Goal: Task Accomplishment & Management: Manage account settings

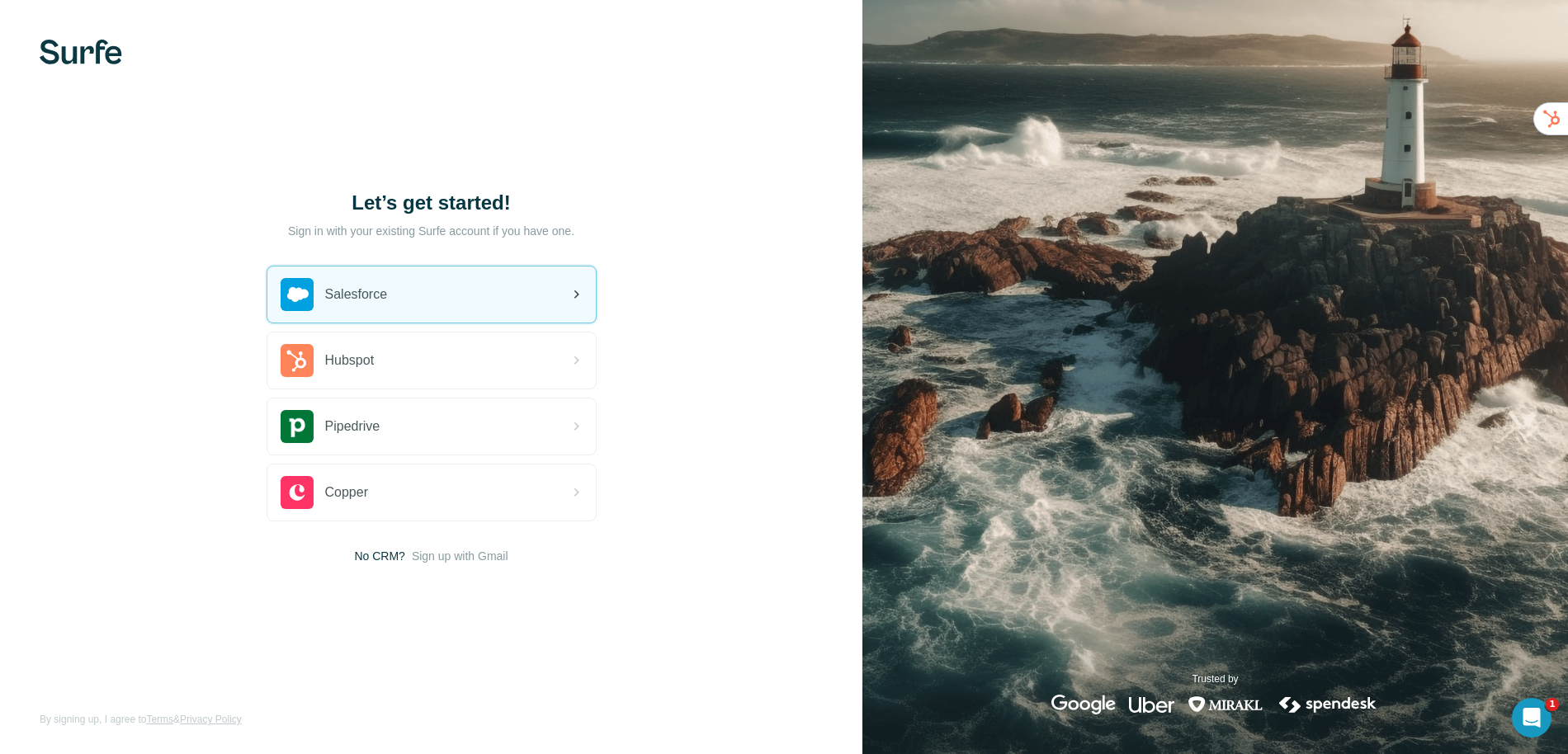
click at [359, 315] on div "Salesforce" at bounding box center [432, 294] width 328 height 56
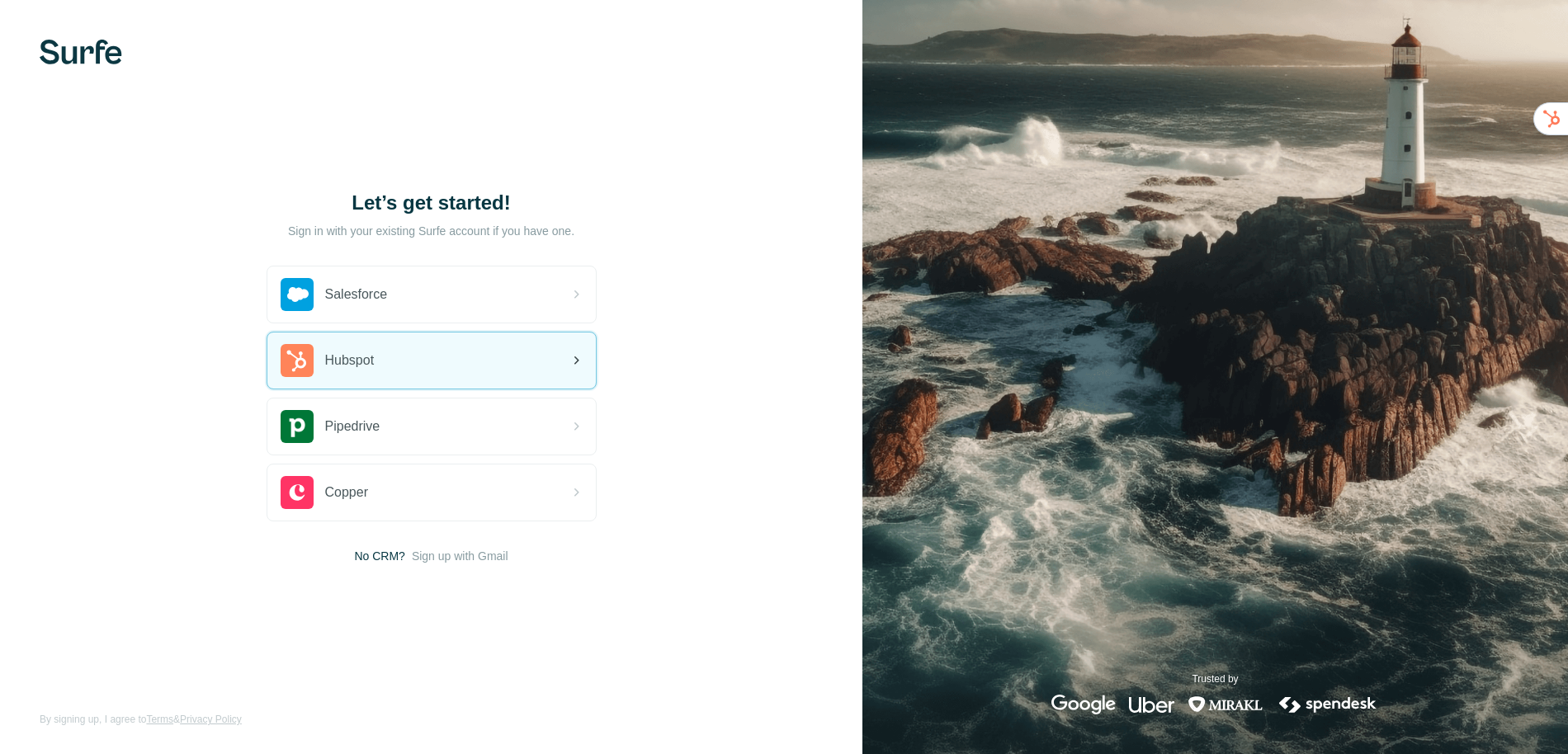
click at [422, 377] on div "Hubspot" at bounding box center [432, 360] width 328 height 56
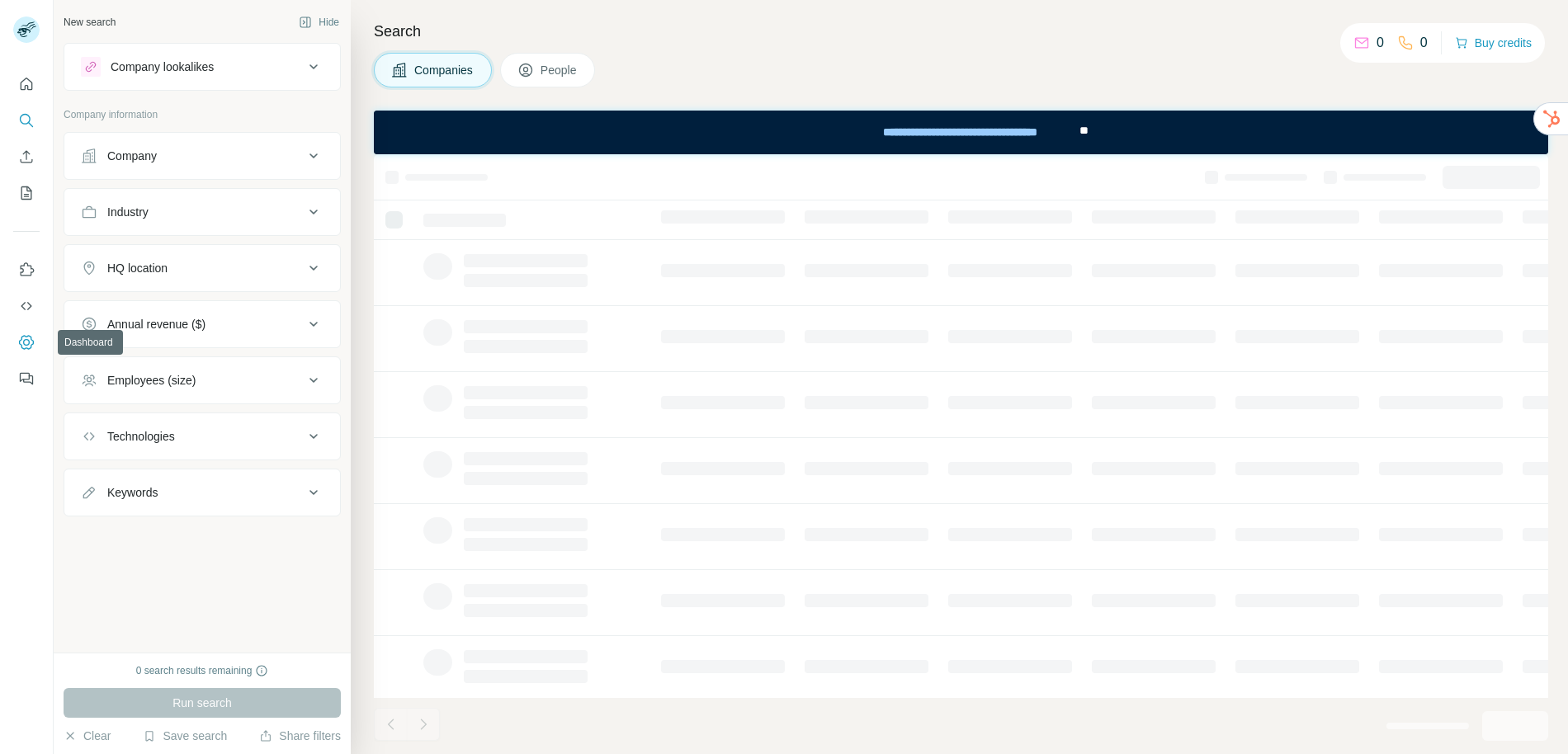
click at [27, 341] on icon "Dashboard" at bounding box center [27, 343] width 16 height 16
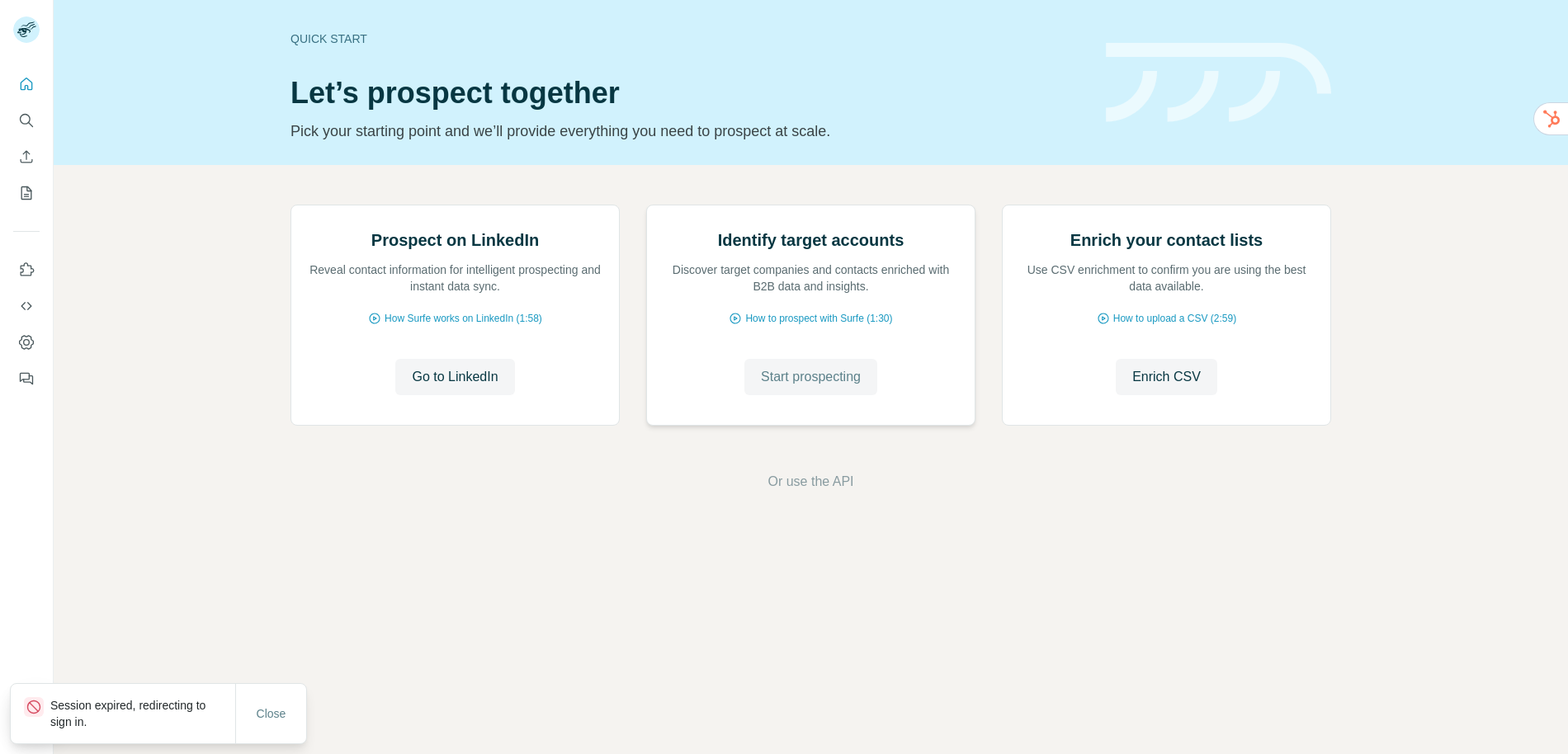
click at [791, 387] on span "Start prospecting" at bounding box center [810, 377] width 100 height 20
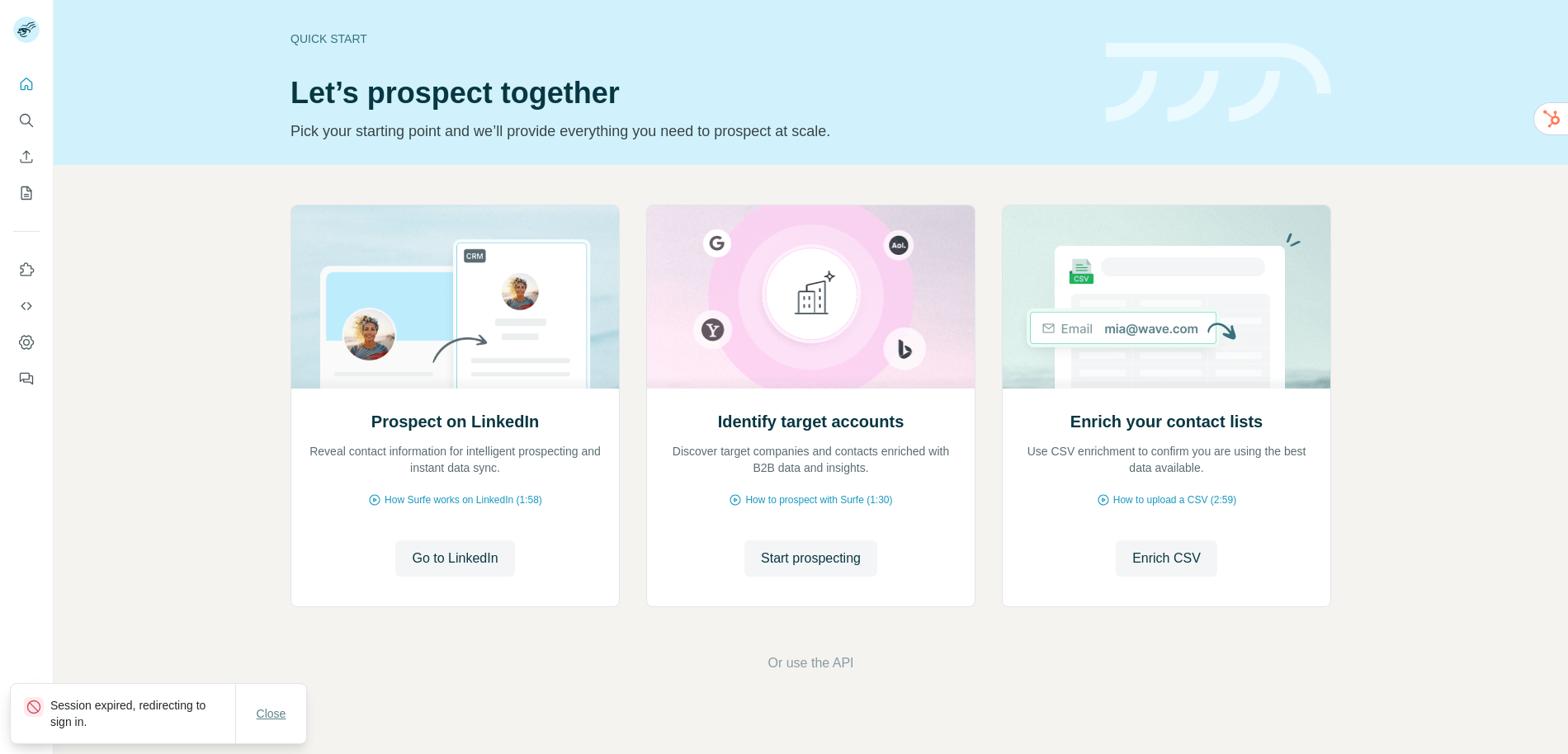
click at [257, 712] on span "Close" at bounding box center [271, 714] width 29 height 16
click at [802, 568] on button "Start prospecting" at bounding box center [810, 559] width 133 height 37
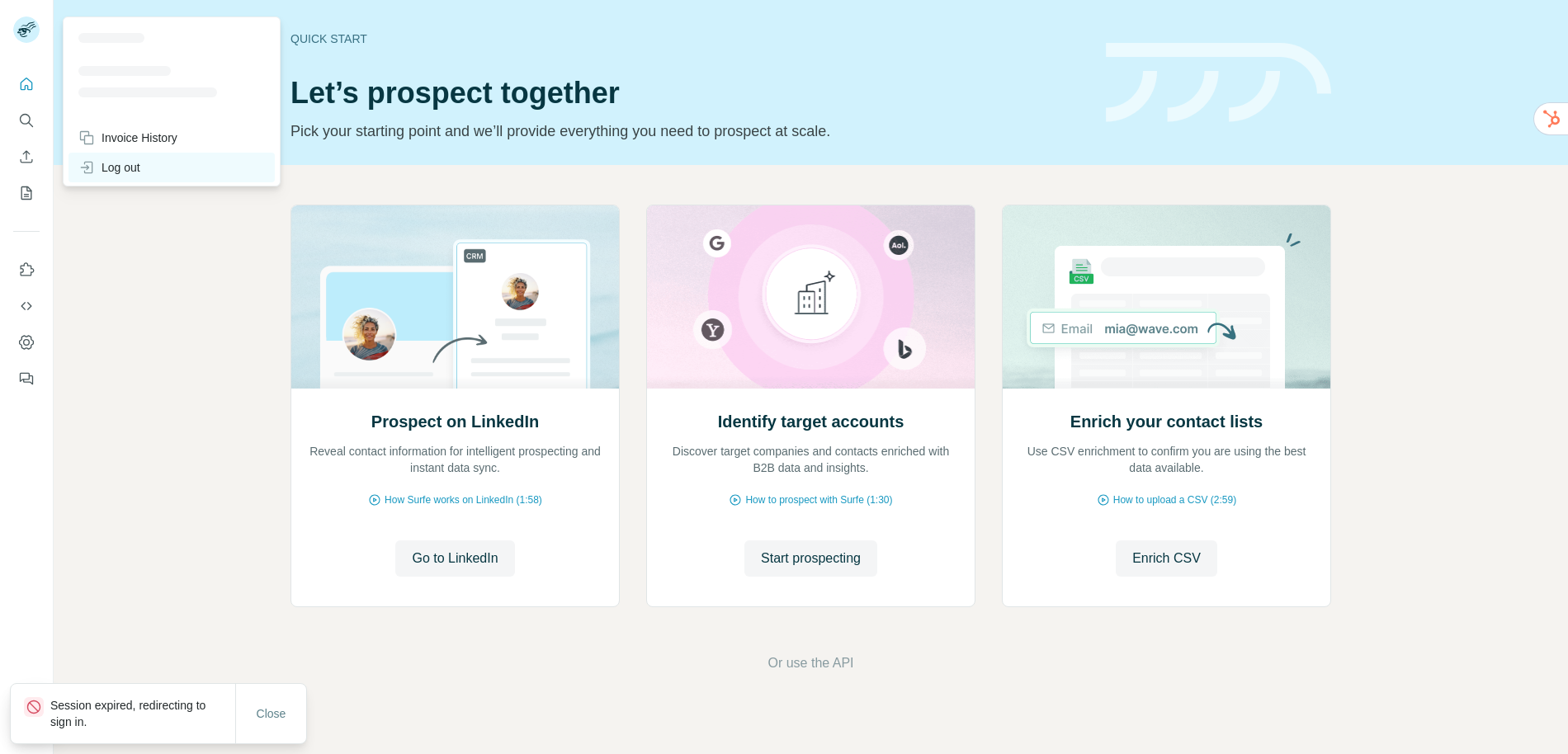
click at [132, 161] on div "Log out" at bounding box center [110, 168] width 62 height 16
click at [132, 164] on div "Log out" at bounding box center [110, 168] width 62 height 16
click at [127, 167] on div "Log out" at bounding box center [110, 168] width 62 height 16
click at [127, 169] on div "Log out" at bounding box center [110, 168] width 62 height 16
click at [128, 169] on div "Log out" at bounding box center [110, 168] width 62 height 16
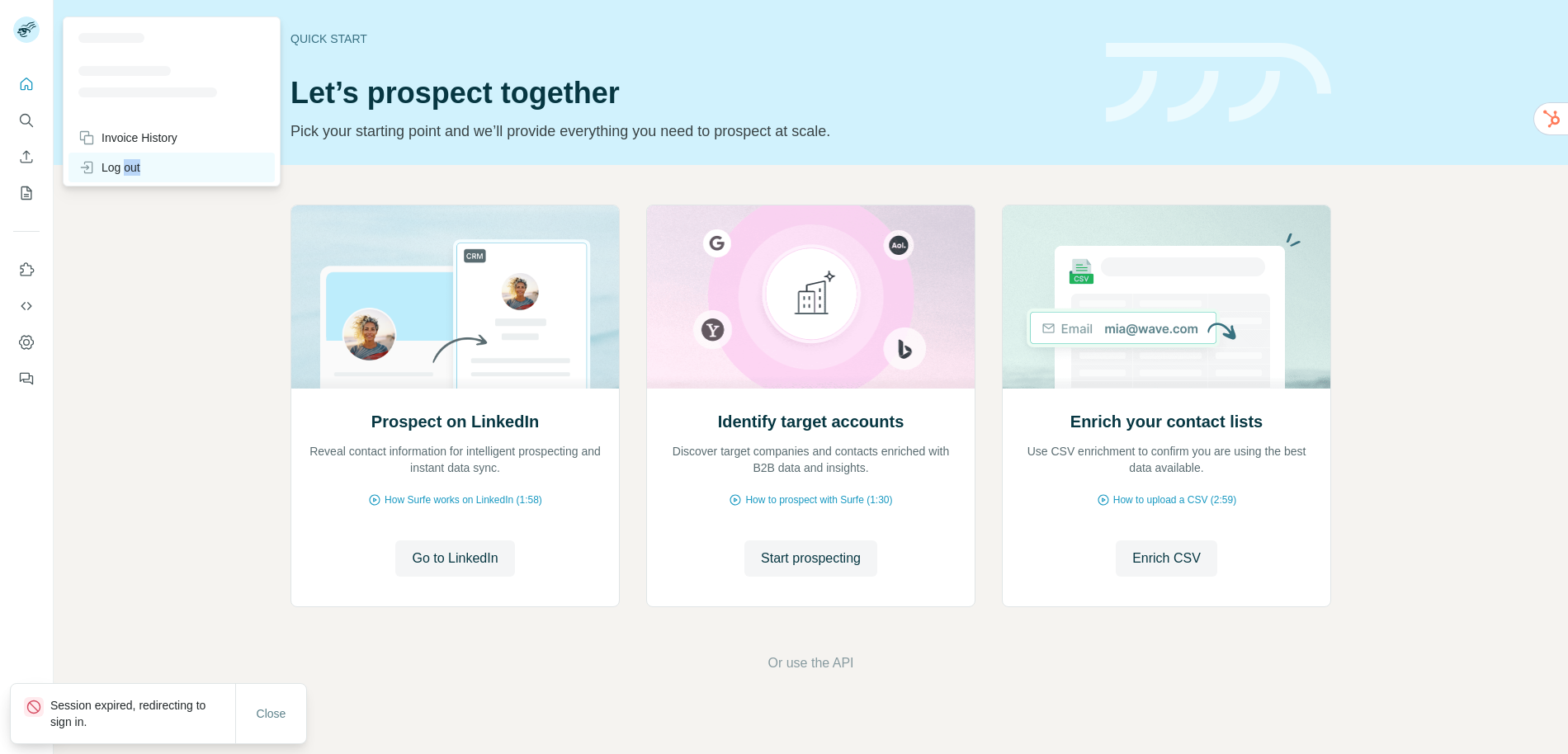
click at [128, 171] on div "Log out" at bounding box center [110, 168] width 62 height 16
click at [129, 172] on div "Log out" at bounding box center [110, 168] width 62 height 16
drag, startPoint x: 129, startPoint y: 172, endPoint x: 135, endPoint y: 258, distance: 86.2
click at [129, 173] on div "Log out" at bounding box center [110, 168] width 62 height 16
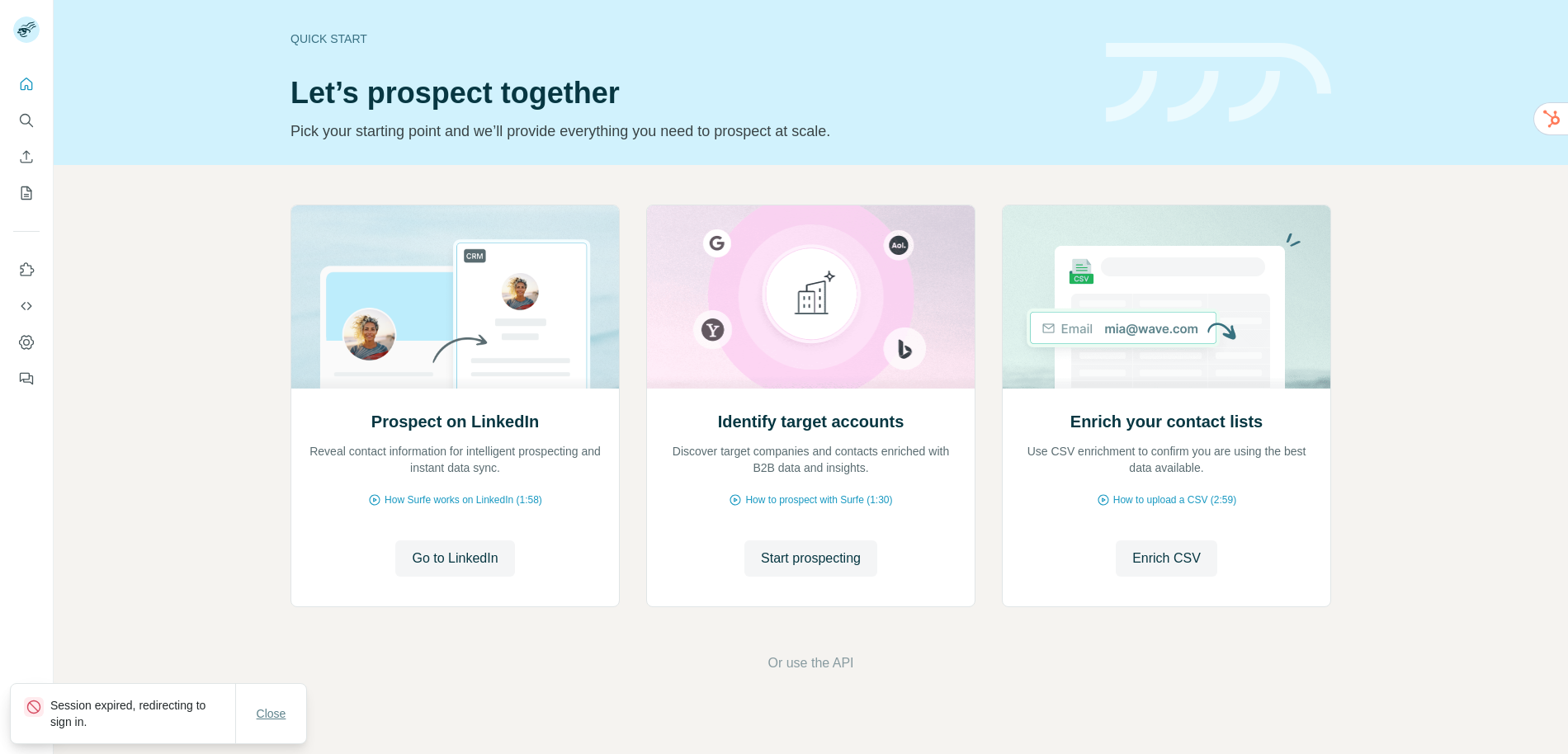
click at [269, 718] on span "Close" at bounding box center [271, 714] width 29 height 16
